Goal: Find specific page/section: Find specific page/section

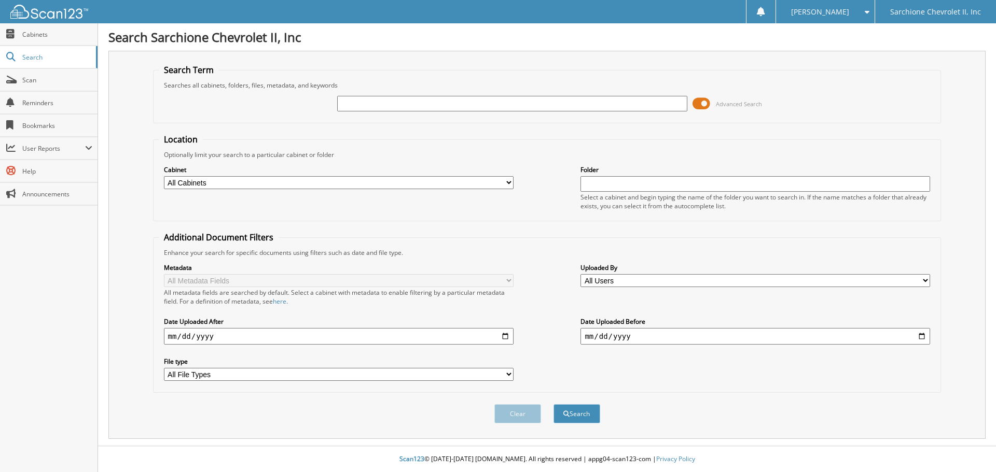
click at [481, 107] on input "text" at bounding box center [512, 104] width 350 height 16
type input "95972"
click at [553, 405] on button "Search" at bounding box center [576, 414] width 47 height 19
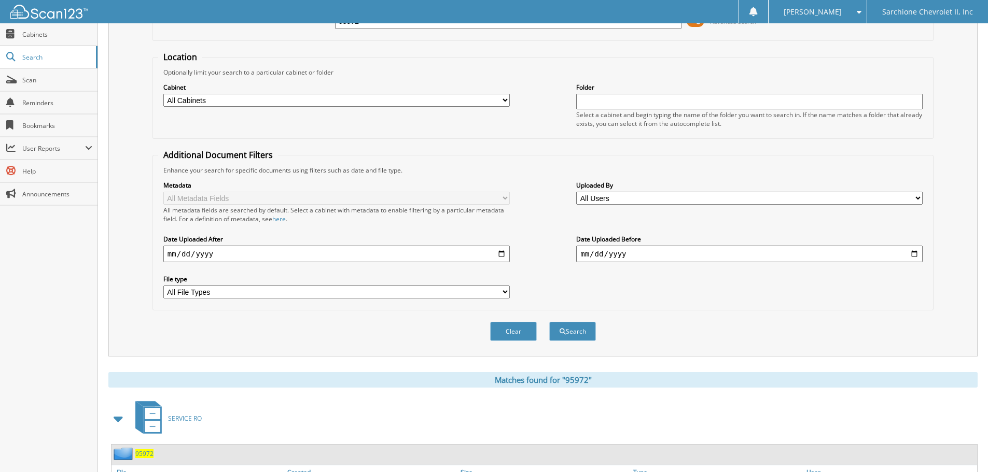
scroll to position [165, 0]
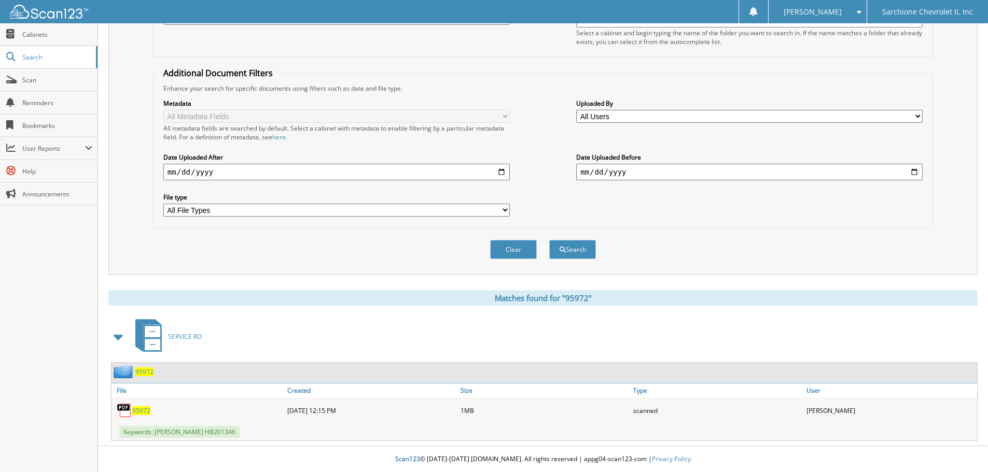
click at [136, 407] on span "95972" at bounding box center [141, 411] width 18 height 9
